Goal: Information Seeking & Learning: Learn about a topic

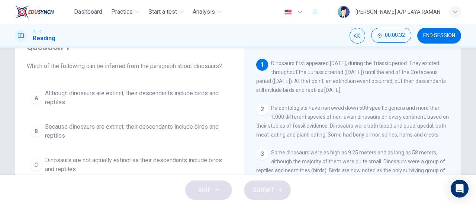
scroll to position [36, 0]
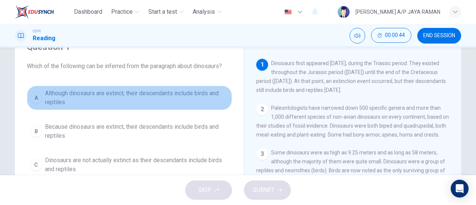
click at [198, 103] on span "Although dinosaurs are extinct, their descendants include birds and reptiles" at bounding box center [137, 98] width 184 height 18
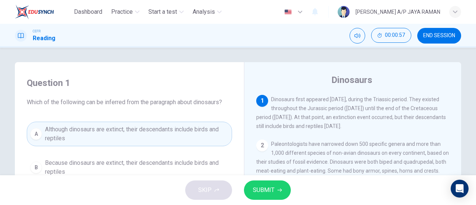
scroll to position [0, 0]
click at [275, 190] on button "SUBMIT" at bounding box center [267, 190] width 47 height 19
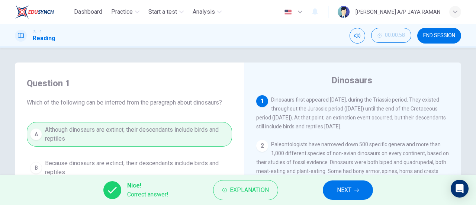
click at [357, 193] on button "NEXT" at bounding box center [348, 190] width 50 height 19
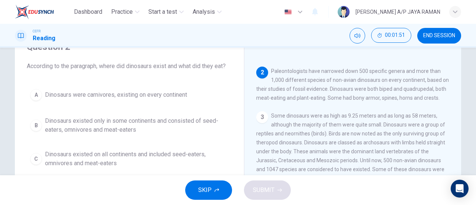
scroll to position [37, 0]
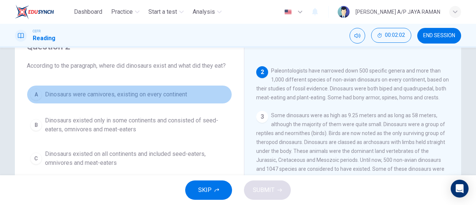
click at [194, 96] on button "A Dinosaurs were carnivores, existing on every continent" at bounding box center [129, 94] width 205 height 19
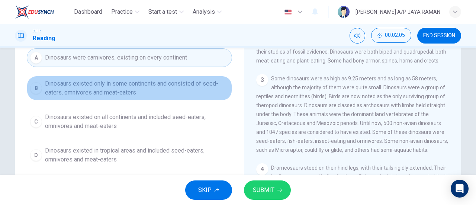
scroll to position [74, 0]
click at [194, 96] on span "Dinosaurs existed only in some continents and consisted of seed-eaters, omnivor…" at bounding box center [137, 88] width 184 height 18
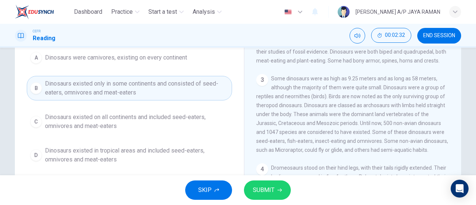
scroll to position [74, 0]
click at [140, 126] on span "Dinosaurs existed on all continents and included seed-eaters, omnivores and mea…" at bounding box center [137, 122] width 184 height 18
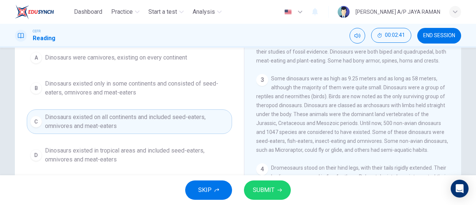
click at [275, 191] on button "SUBMIT" at bounding box center [267, 190] width 47 height 19
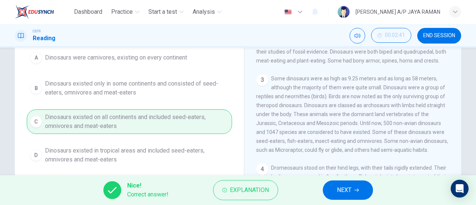
click at [367, 191] on button "NEXT" at bounding box center [348, 190] width 50 height 19
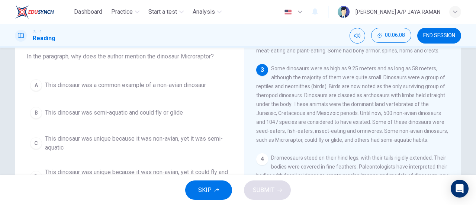
scroll to position [74, 0]
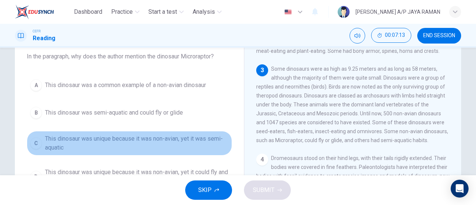
click at [187, 143] on span "This dinosaur was unique because it was non-avian, yet it was semi-aquatic" at bounding box center [137, 143] width 184 height 18
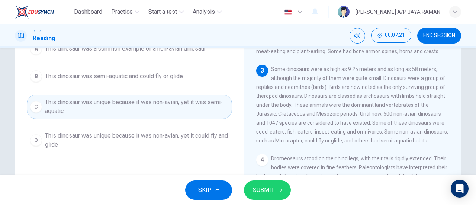
scroll to position [37, 0]
click at [153, 142] on span "This dinosaur was unique because it was non-avian, yet it could fly and glide" at bounding box center [137, 140] width 184 height 18
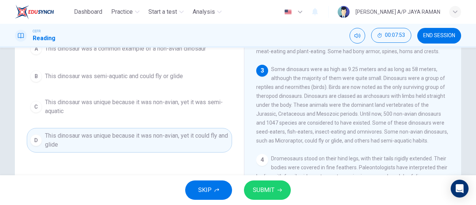
click at [270, 189] on span "SUBMIT" at bounding box center [264, 190] width 22 height 10
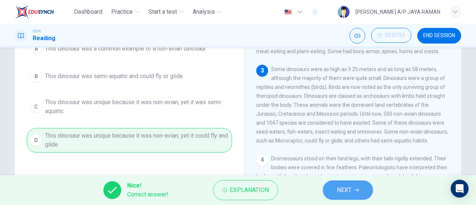
click at [346, 195] on span "NEXT" at bounding box center [344, 190] width 15 height 10
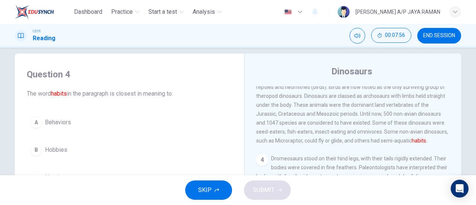
scroll to position [111, 0]
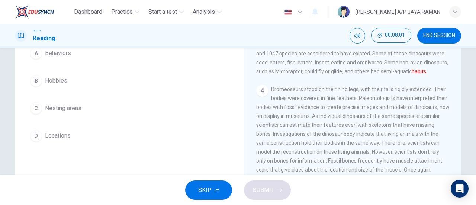
click at [73, 54] on button "A Behaviors" at bounding box center [129, 53] width 205 height 19
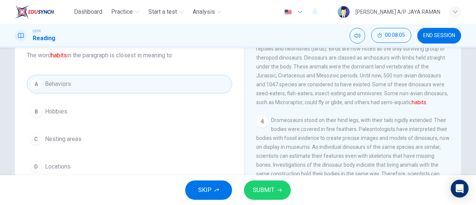
scroll to position [46, 0]
click at [278, 182] on button "SUBMIT" at bounding box center [267, 190] width 47 height 19
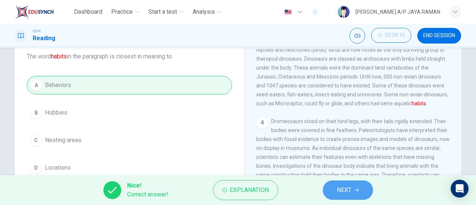
click at [335, 192] on button "NEXT" at bounding box center [348, 190] width 50 height 19
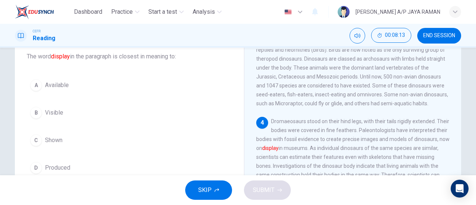
click at [68, 137] on button "C Shown" at bounding box center [129, 140] width 205 height 19
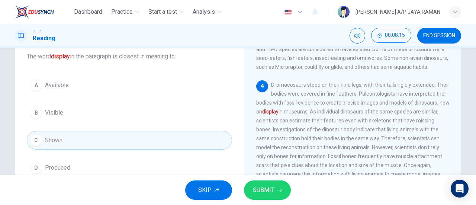
scroll to position [147, 0]
click at [69, 111] on button "B Visible" at bounding box center [129, 112] width 205 height 19
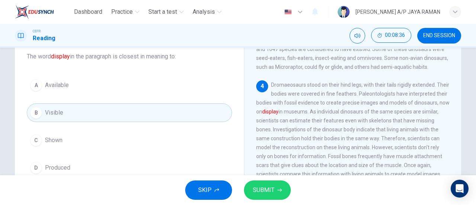
click at [53, 137] on span "Shown" at bounding box center [53, 140] width 17 height 9
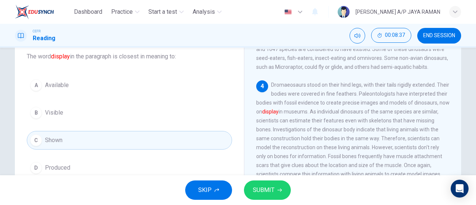
click at [259, 185] on button "SUBMIT" at bounding box center [267, 190] width 47 height 19
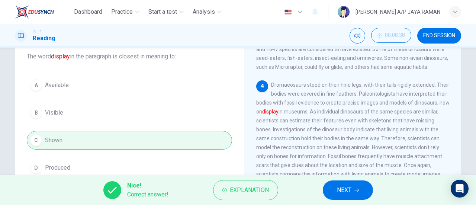
click at [351, 187] on span "NEXT" at bounding box center [344, 190] width 15 height 10
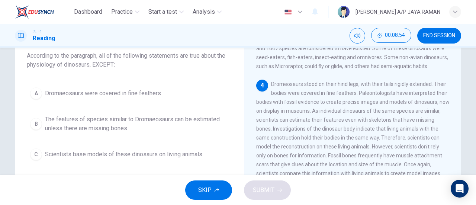
scroll to position [47, 0]
click at [145, 99] on button "A Dromaeosaurs were covered in fine feathers" at bounding box center [129, 93] width 205 height 19
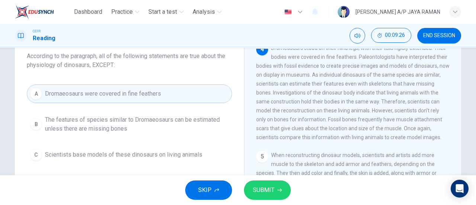
scroll to position [185, 0]
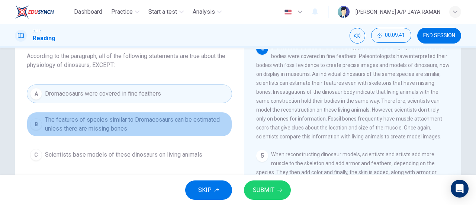
click at [164, 122] on span "The features of species similar to Dromaeosaurs can be estimated unless there a…" at bounding box center [137, 124] width 184 height 18
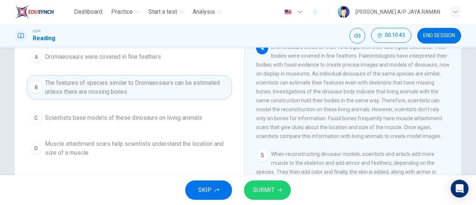
scroll to position [148, 0]
click at [269, 192] on span "SUBMIT" at bounding box center [264, 190] width 22 height 10
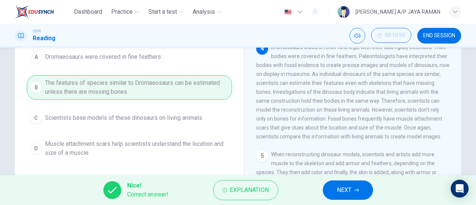
click at [348, 191] on span "NEXT" at bounding box center [344, 190] width 15 height 10
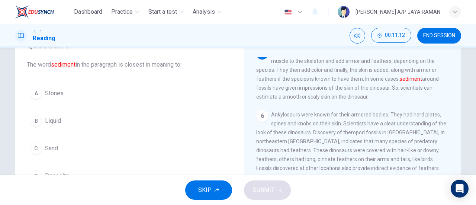
scroll to position [37, 0]
click at [86, 96] on button "A Stones" at bounding box center [129, 94] width 205 height 19
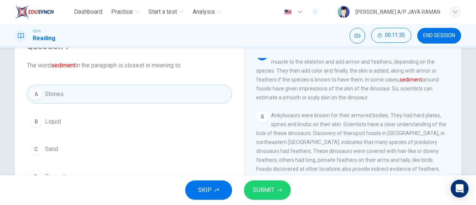
click at [279, 194] on button "SUBMIT" at bounding box center [267, 190] width 47 height 19
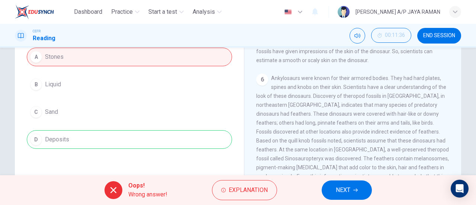
click at [351, 194] on button "NEXT" at bounding box center [347, 190] width 50 height 19
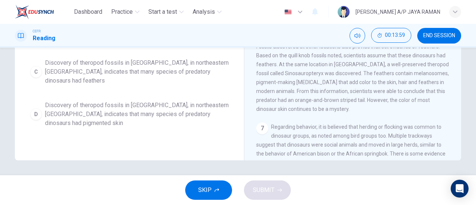
scroll to position [294, 0]
click at [162, 69] on span "Discovery of theropod fossils in [GEOGRAPHIC_DATA], in northeastern [GEOGRAPHIC…" at bounding box center [137, 71] width 184 height 27
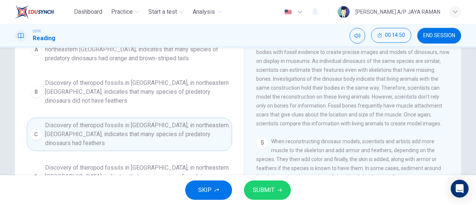
scroll to position [100, 0]
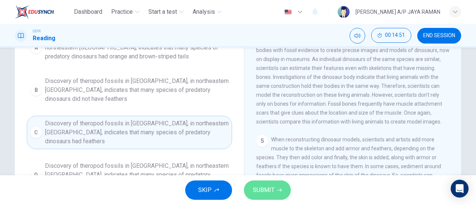
click at [258, 188] on span "SUBMIT" at bounding box center [264, 190] width 22 height 10
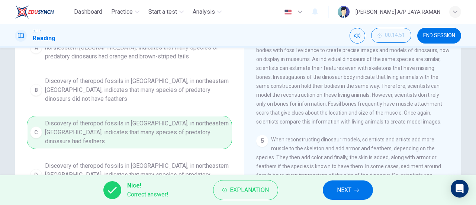
click at [335, 192] on button "NEXT" at bounding box center [348, 190] width 50 height 19
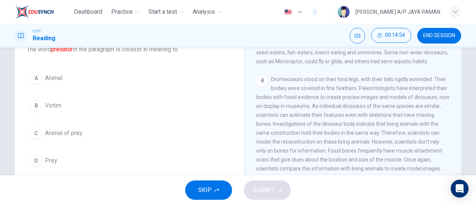
scroll to position [54, 0]
click at [75, 161] on button "D Prey" at bounding box center [129, 160] width 205 height 19
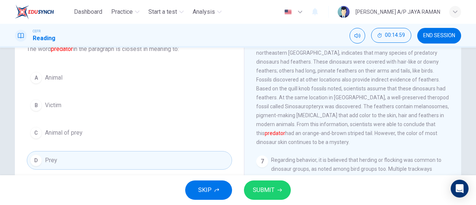
scroll to position [369, 0]
click at [73, 110] on button "B Victim" at bounding box center [129, 105] width 205 height 19
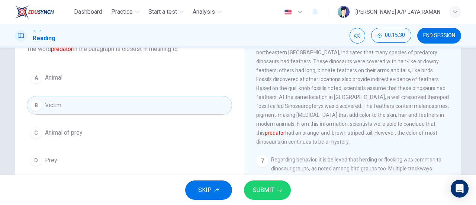
click at [70, 78] on button "A Animal" at bounding box center [129, 77] width 205 height 19
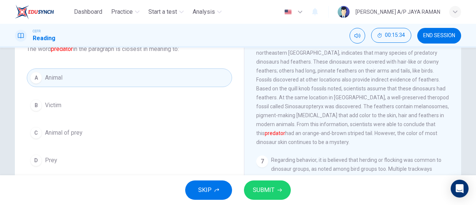
click at [95, 135] on button "C Animal of prey" at bounding box center [129, 133] width 205 height 19
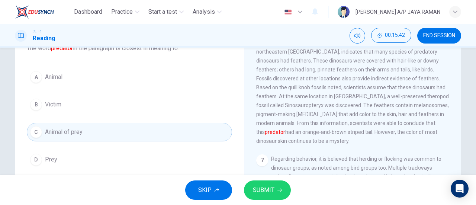
scroll to position [54, 0]
click at [270, 191] on span "SUBMIT" at bounding box center [264, 190] width 22 height 10
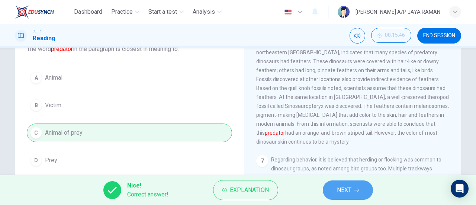
click at [349, 186] on span "NEXT" at bounding box center [344, 190] width 15 height 10
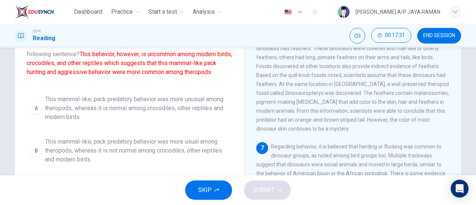
scroll to position [54, 0]
click at [123, 156] on span "This mammal-like, pack predatory behavior was more usual among theropods, where…" at bounding box center [137, 150] width 184 height 27
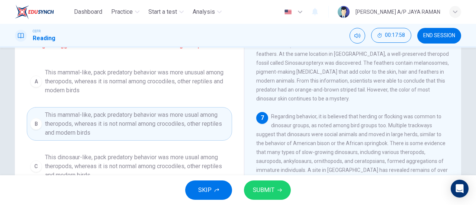
scroll to position [84, 0]
click at [256, 192] on span "SUBMIT" at bounding box center [264, 190] width 22 height 10
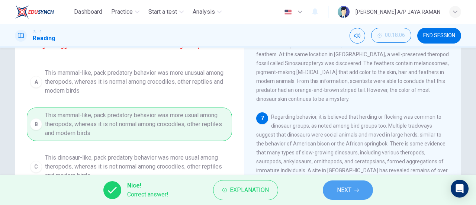
click at [358, 189] on icon "button" at bounding box center [357, 190] width 4 height 4
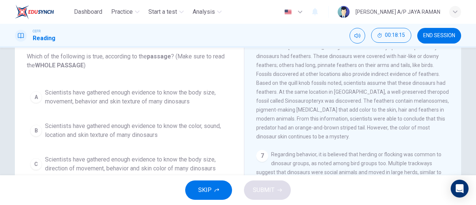
scroll to position [46, 0]
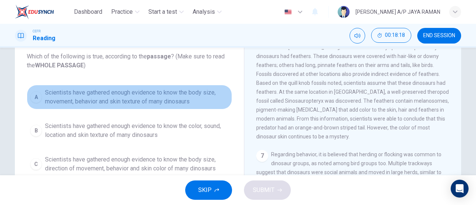
click at [170, 108] on button "A Scientists have gathered enough evidence to know the body size, movement, beh…" at bounding box center [129, 97] width 205 height 25
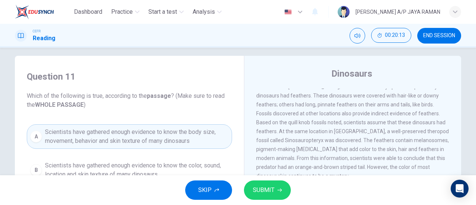
scroll to position [0, 0]
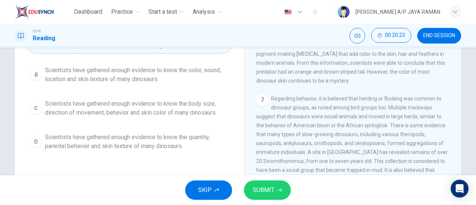
click at [163, 149] on button "D Scientists have gathered enough evidence to know the quantity, parental behav…" at bounding box center [129, 142] width 205 height 25
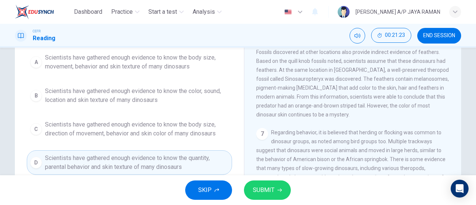
scroll to position [83, 0]
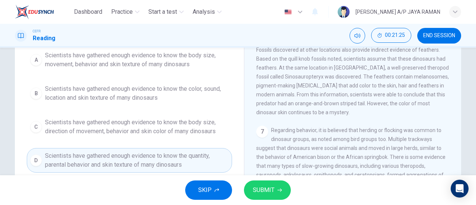
click at [171, 67] on span "Scientists have gathered enough evidence to know the body size, movement, behav…" at bounding box center [137, 60] width 184 height 18
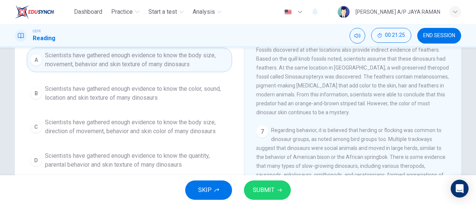
click at [279, 198] on button "SUBMIT" at bounding box center [267, 190] width 47 height 19
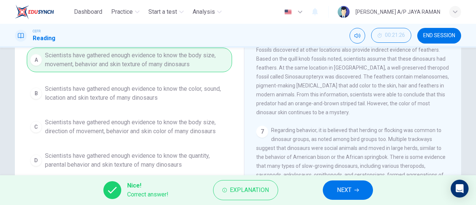
click at [356, 194] on button "NEXT" at bounding box center [348, 190] width 50 height 19
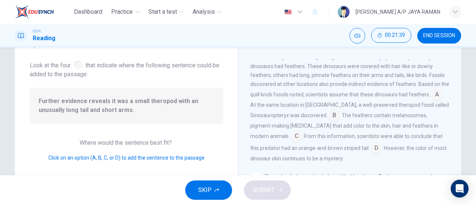
scroll to position [382, 0]
click at [341, 112] on input at bounding box center [335, 116] width 12 height 12
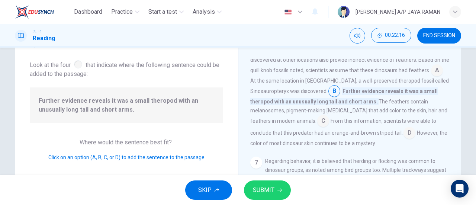
scroll to position [37, 0]
click at [262, 189] on span "SUBMIT" at bounding box center [264, 190] width 22 height 10
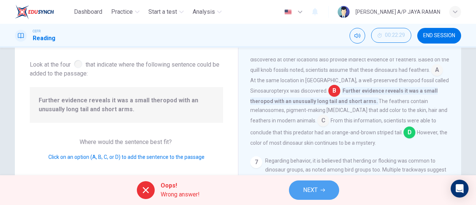
click at [314, 188] on span "NEXT" at bounding box center [310, 190] width 15 height 10
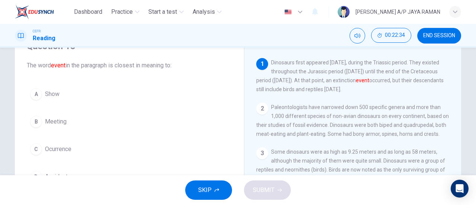
scroll to position [37, 0]
click at [78, 143] on button "C Ocurrence" at bounding box center [129, 149] width 205 height 19
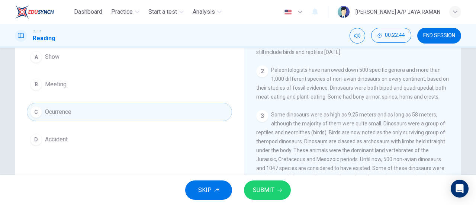
scroll to position [74, 0]
click at [272, 189] on span "SUBMIT" at bounding box center [264, 190] width 22 height 10
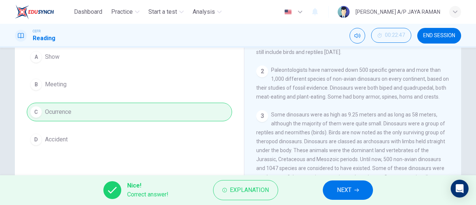
click at [333, 191] on button "NEXT" at bounding box center [348, 190] width 50 height 19
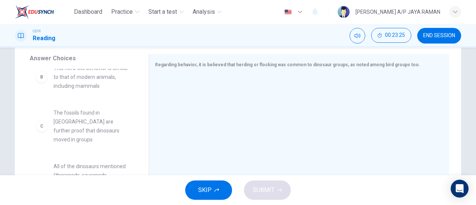
scroll to position [0, 0]
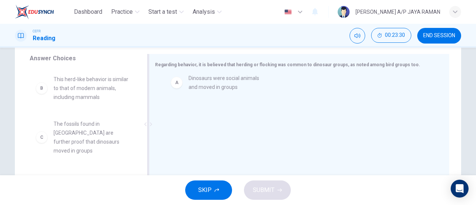
drag, startPoint x: 91, startPoint y: 87, endPoint x: 231, endPoint y: 87, distance: 140.7
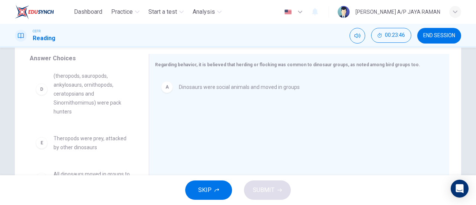
scroll to position [112, 0]
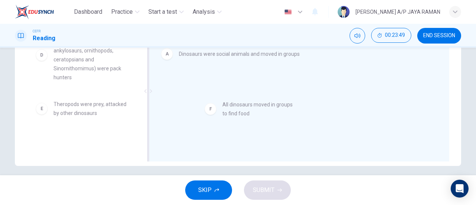
drag, startPoint x: 83, startPoint y: 147, endPoint x: 260, endPoint y: 112, distance: 180.1
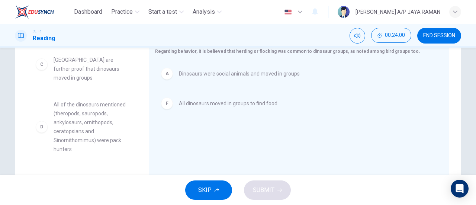
scroll to position [60, 0]
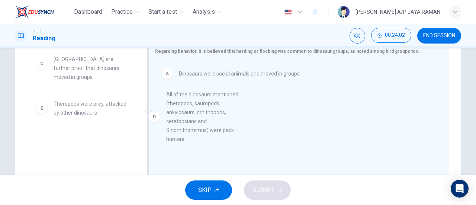
drag, startPoint x: 89, startPoint y: 120, endPoint x: 205, endPoint y: 120, distance: 116.5
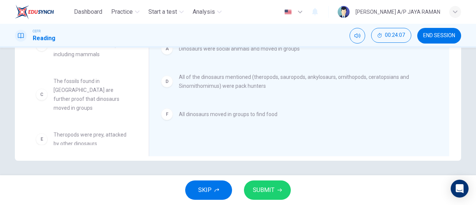
scroll to position [161, 0]
click at [272, 181] on button "SUBMIT" at bounding box center [267, 190] width 47 height 19
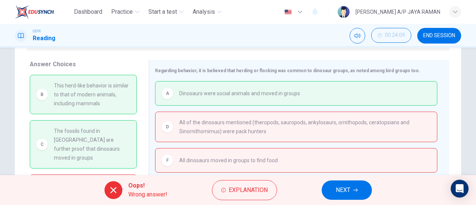
scroll to position [116, 0]
click at [353, 190] on button "NEXT" at bounding box center [347, 190] width 50 height 19
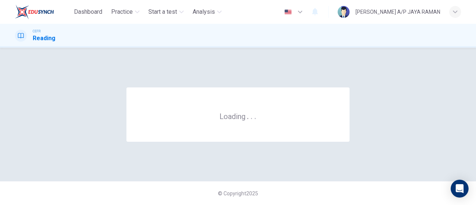
scroll to position [0, 0]
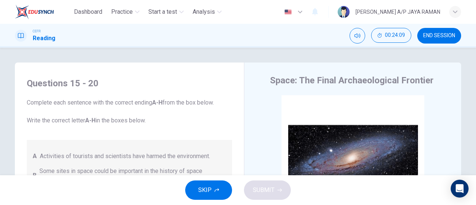
click at [443, 39] on button "END SESSION" at bounding box center [440, 36] width 44 height 16
